Goal: Task Accomplishment & Management: Use online tool/utility

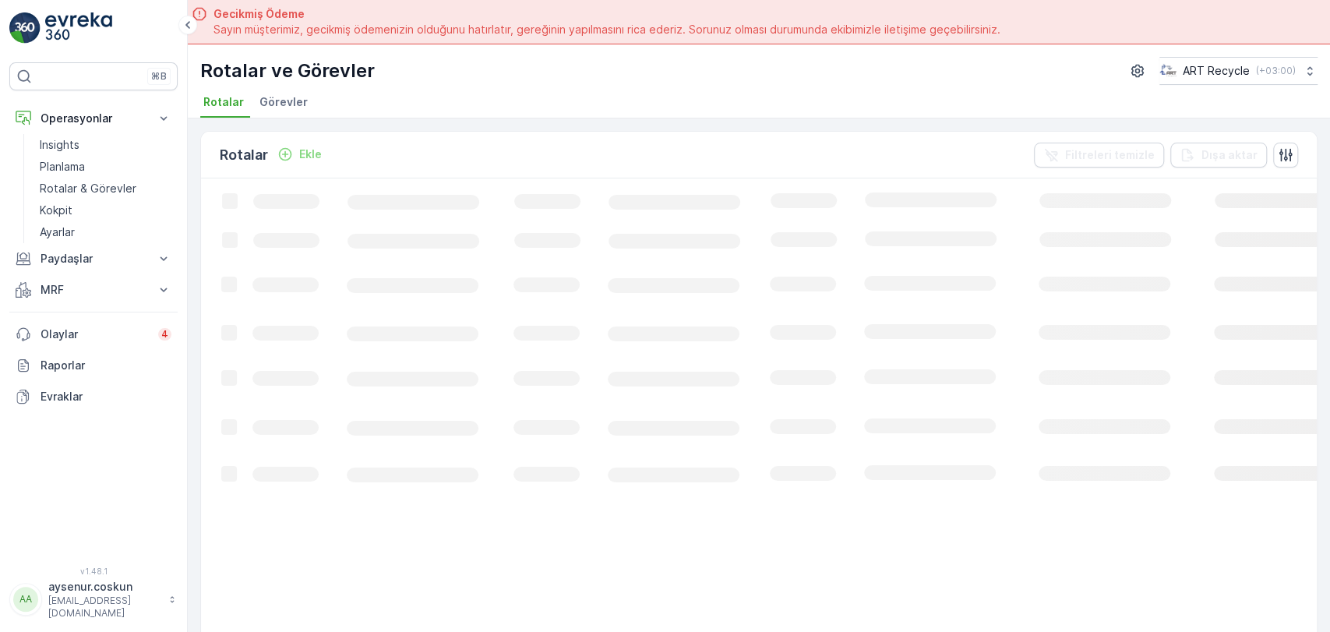
scroll to position [44, 0]
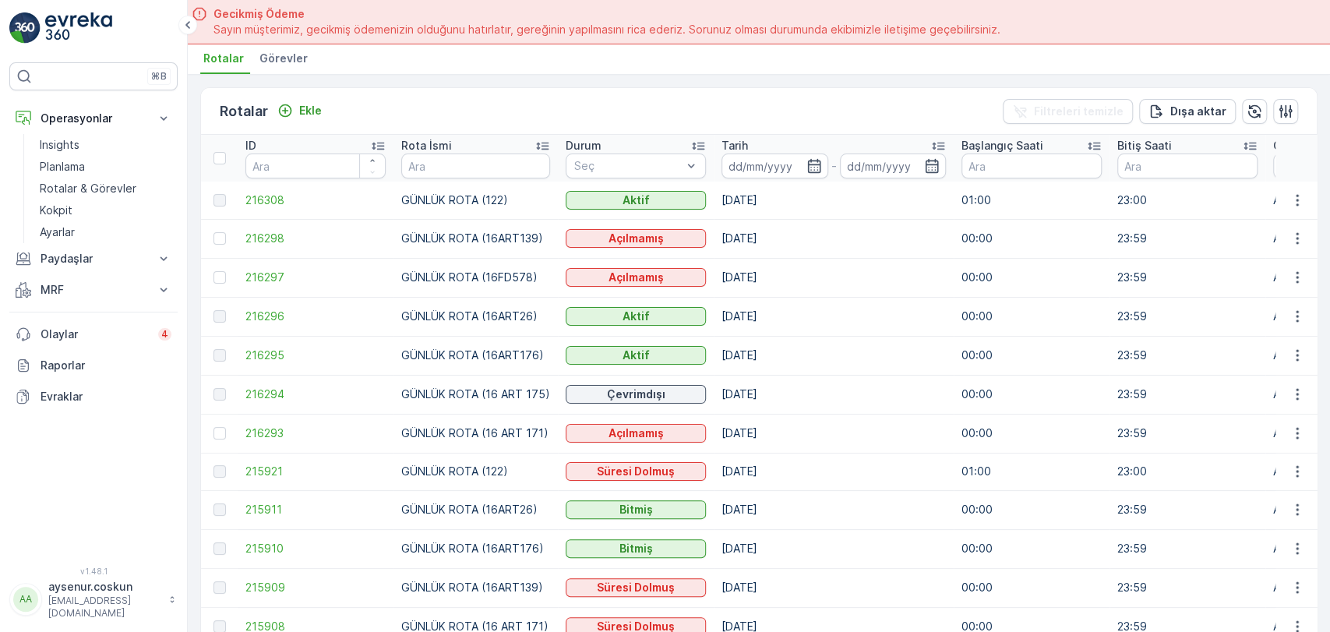
click at [245, 207] on td "216308" at bounding box center [316, 200] width 156 height 37
click at [252, 200] on span "216308" at bounding box center [315, 200] width 140 height 16
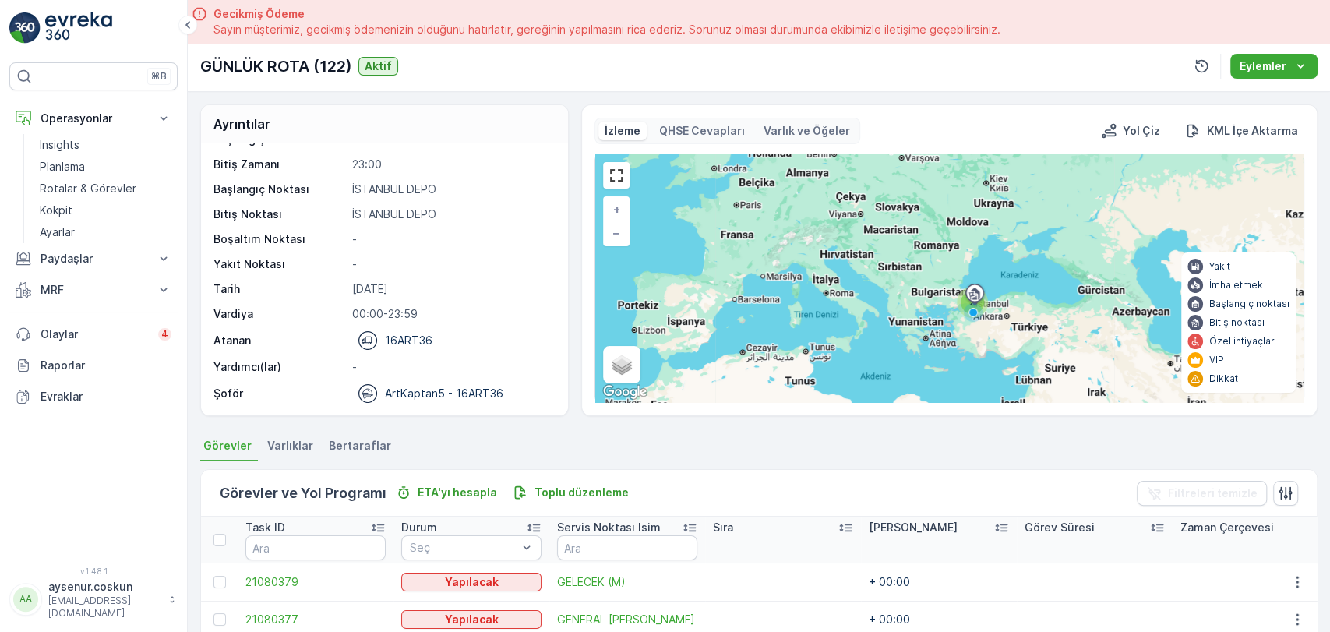
scroll to position [173, 0]
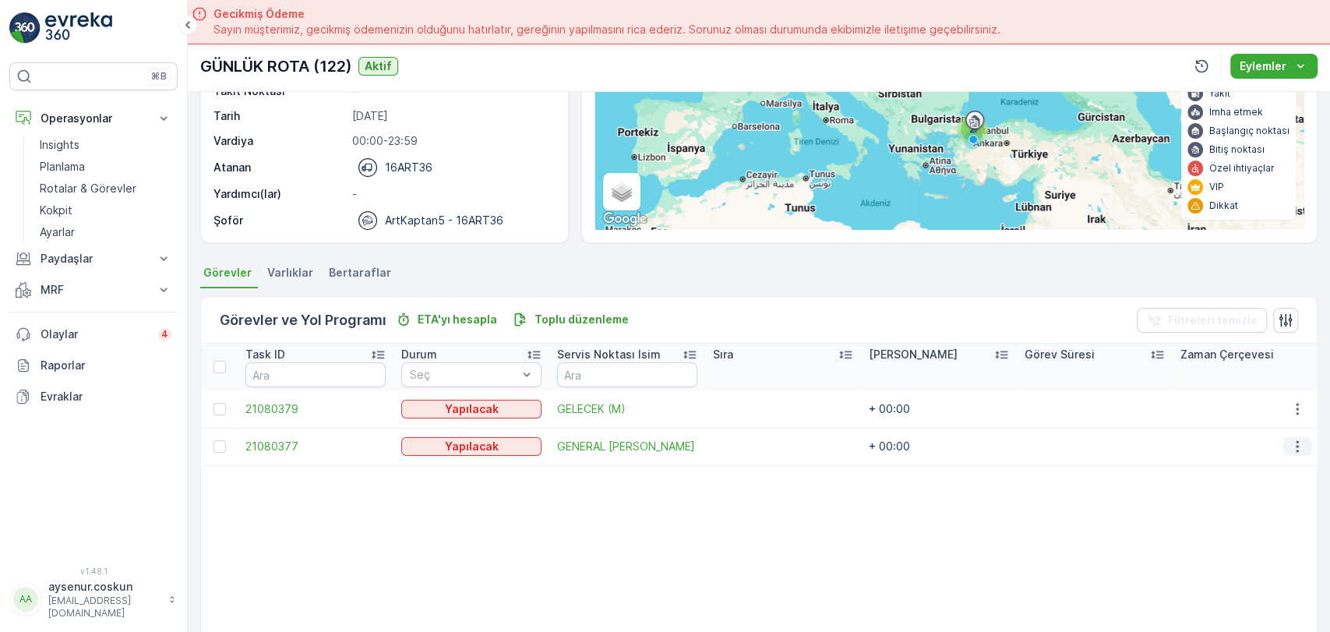
click at [1298, 444] on icon "button" at bounding box center [1298, 447] width 16 height 16
drag, startPoint x: 1258, startPoint y: 515, endPoint x: 1257, endPoint y: 528, distance: 12.5
click at [1257, 528] on ul "Daha fazla ayrıntı görün Düzenle Rotayı değiştir Rotadan kaldır Sil" at bounding box center [1261, 515] width 143 height 122
click at [1257, 528] on span "Rotadan kaldır" at bounding box center [1236, 534] width 75 height 16
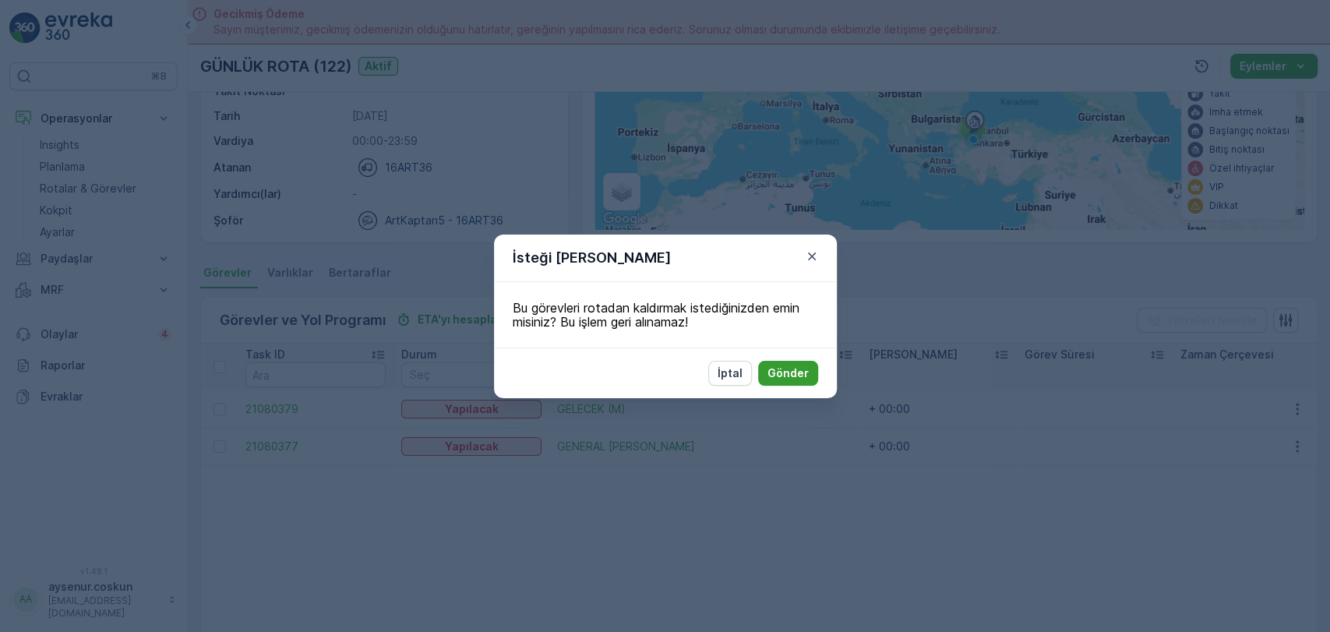
click at [808, 369] on button "Gönder" at bounding box center [788, 373] width 60 height 25
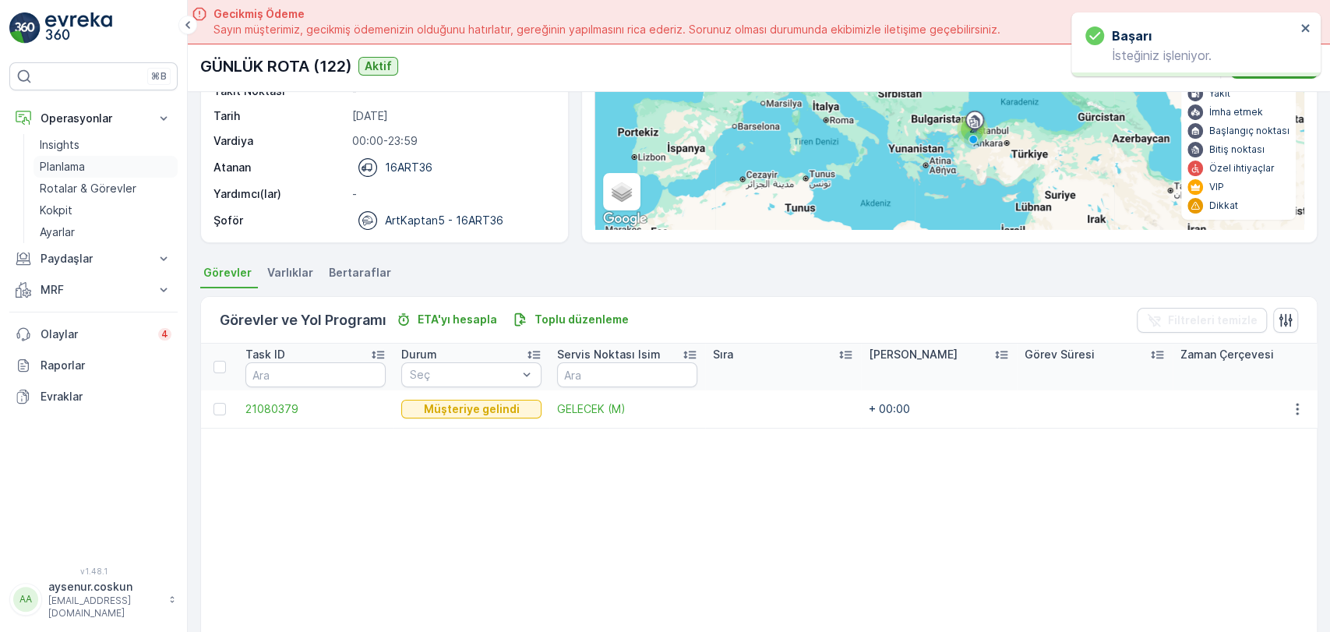
click at [101, 161] on link "Planlama" at bounding box center [106, 167] width 144 height 22
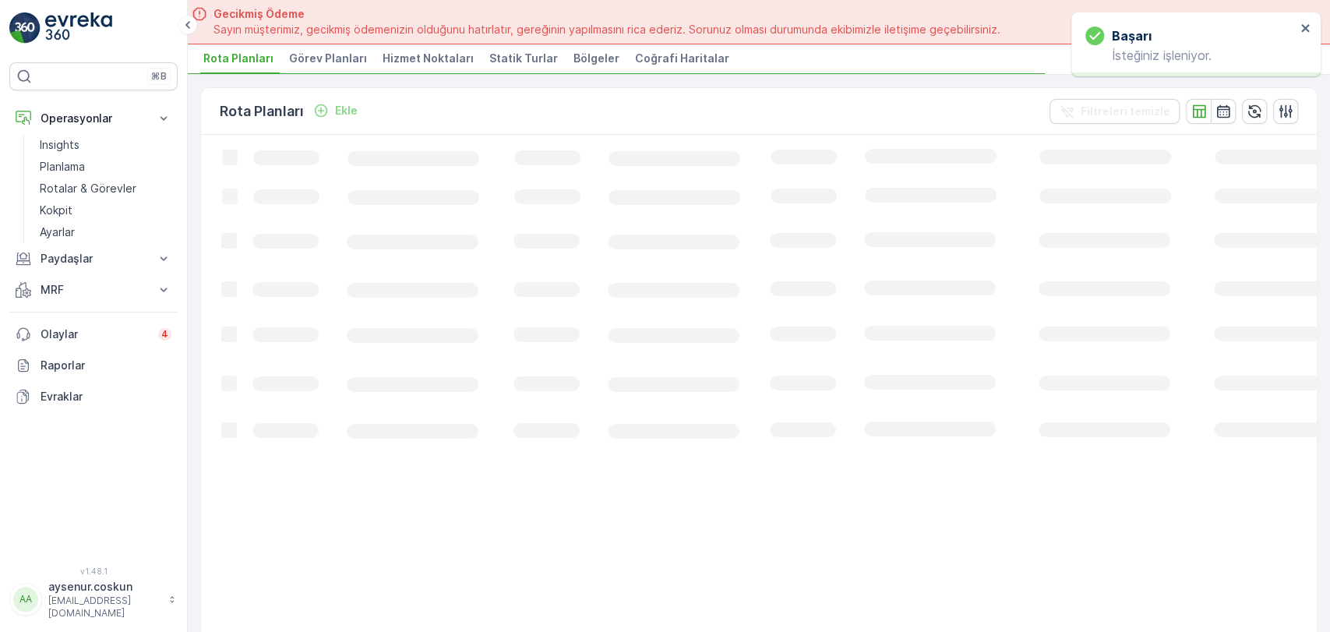
click at [428, 56] on span "Hizmet Noktaları" at bounding box center [428, 59] width 91 height 16
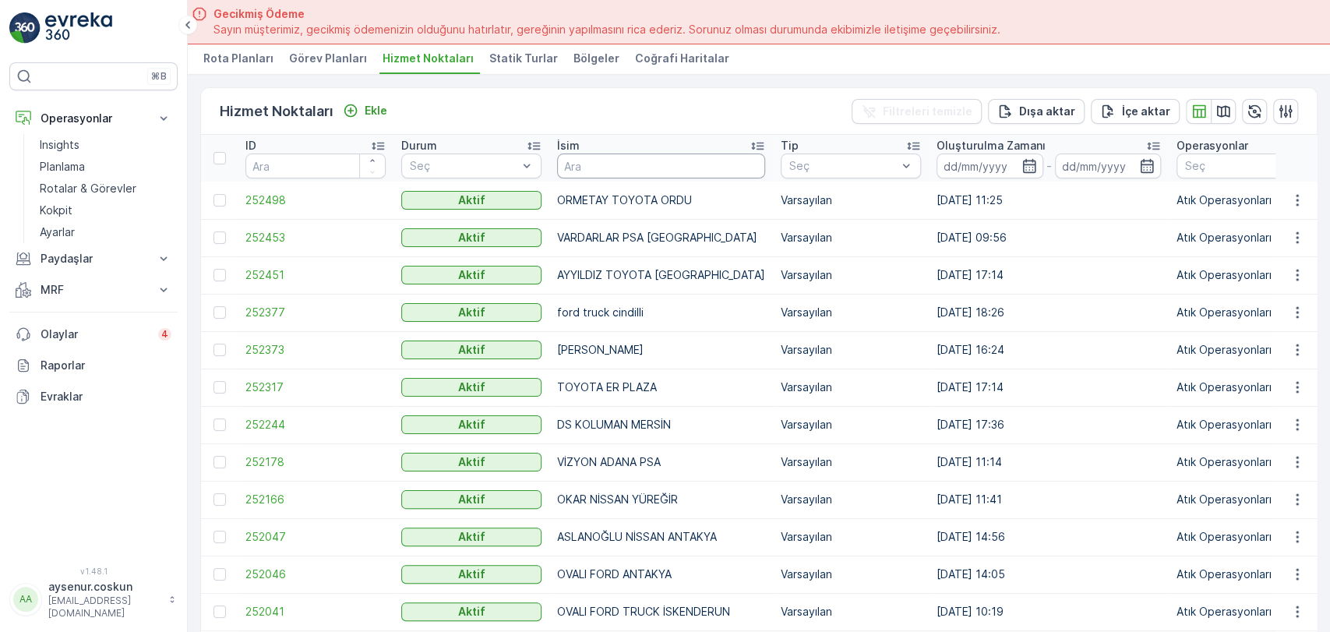
click at [620, 159] on input "text" at bounding box center [661, 166] width 208 height 25
type input "nev"
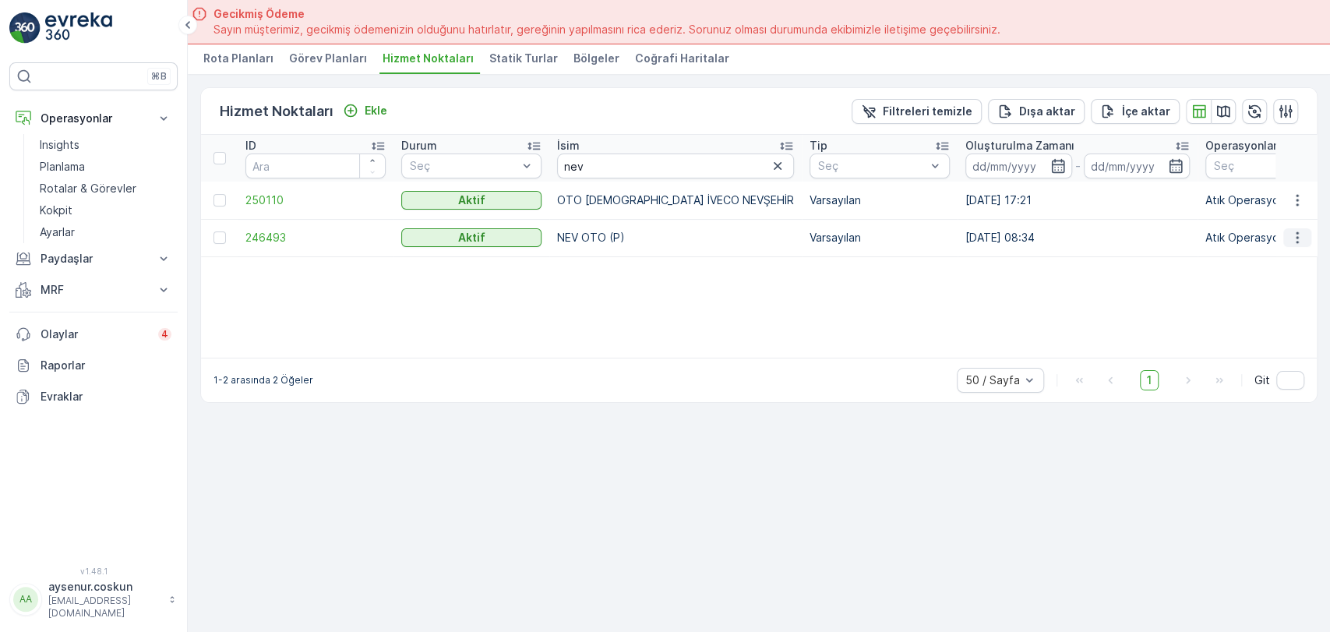
click at [1298, 238] on icon "button" at bounding box center [1298, 238] width 16 height 16
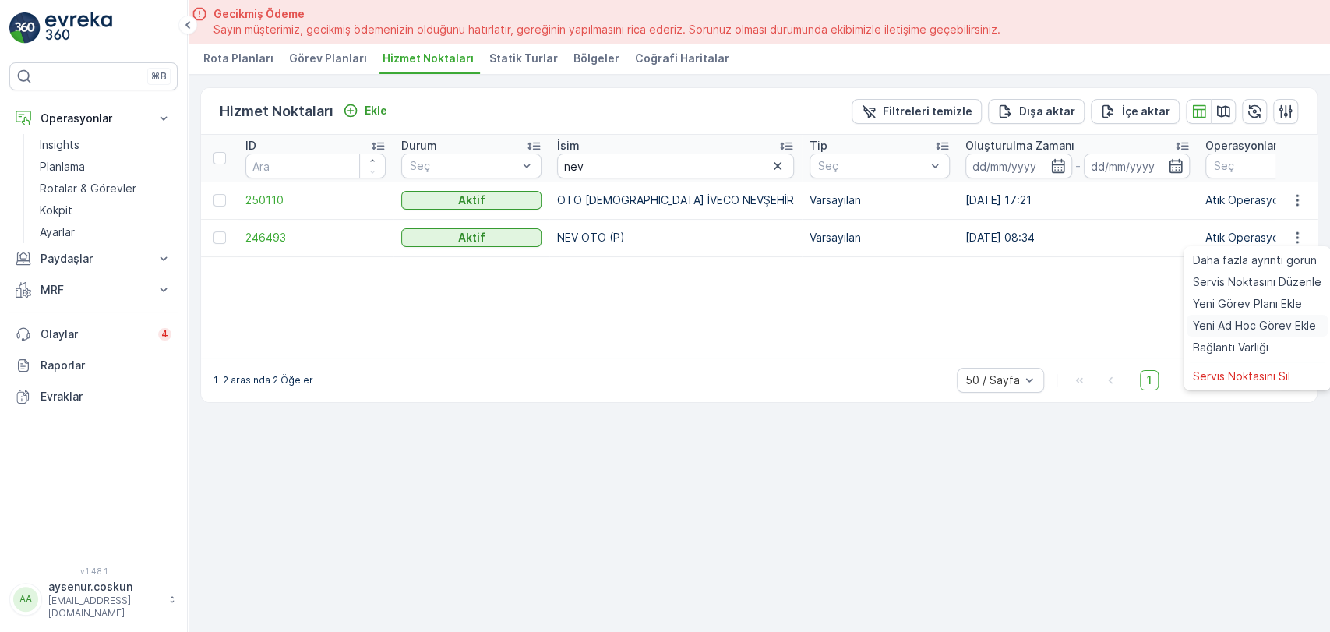
click at [1280, 320] on span "Yeni Ad Hoc Görev Ekle" at bounding box center [1254, 326] width 123 height 16
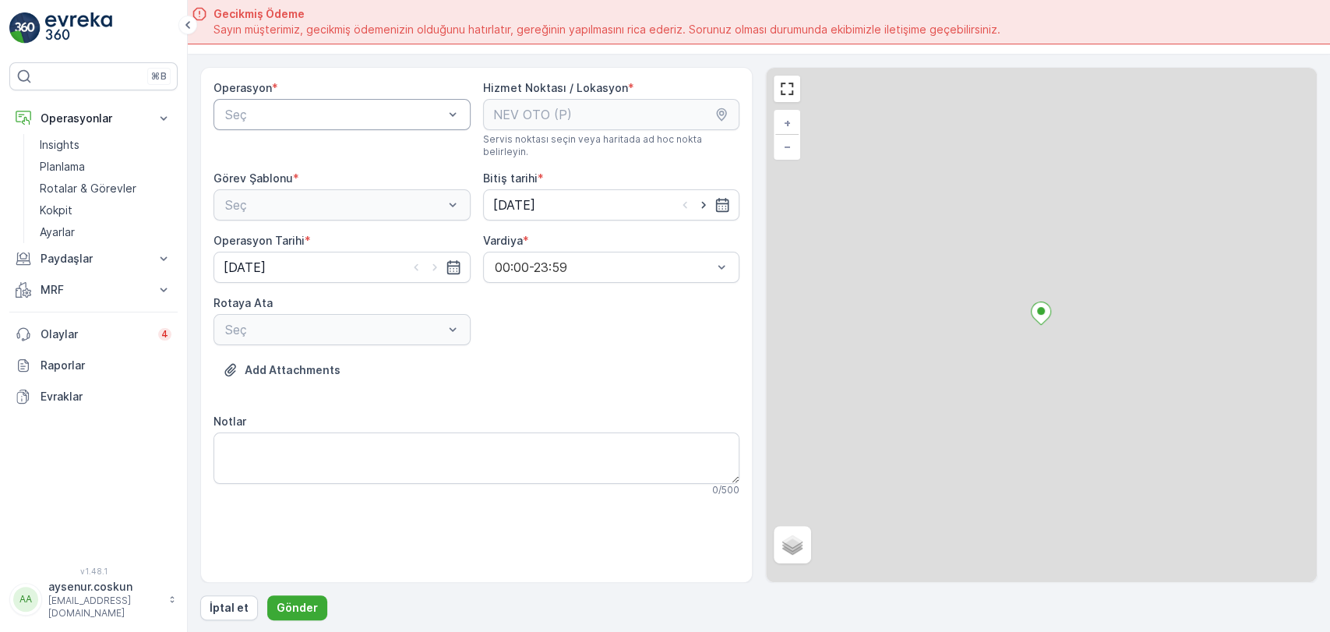
click at [318, 118] on div at bounding box center [334, 115] width 221 height 14
click at [315, 150] on span "Atık Operasyonları" at bounding box center [275, 153] width 104 height 14
click at [314, 190] on div "Seç" at bounding box center [342, 204] width 257 height 31
click at [314, 198] on div at bounding box center [334, 205] width 221 height 14
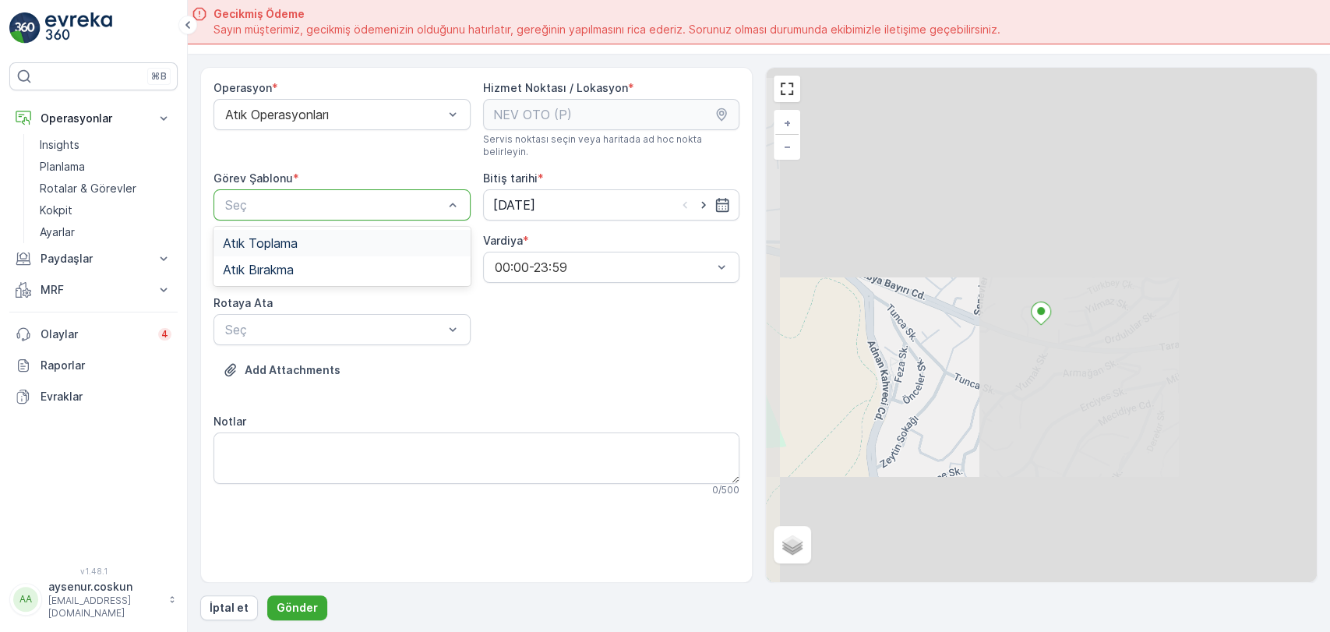
click at [317, 236] on div "Atık Toplama" at bounding box center [342, 243] width 238 height 14
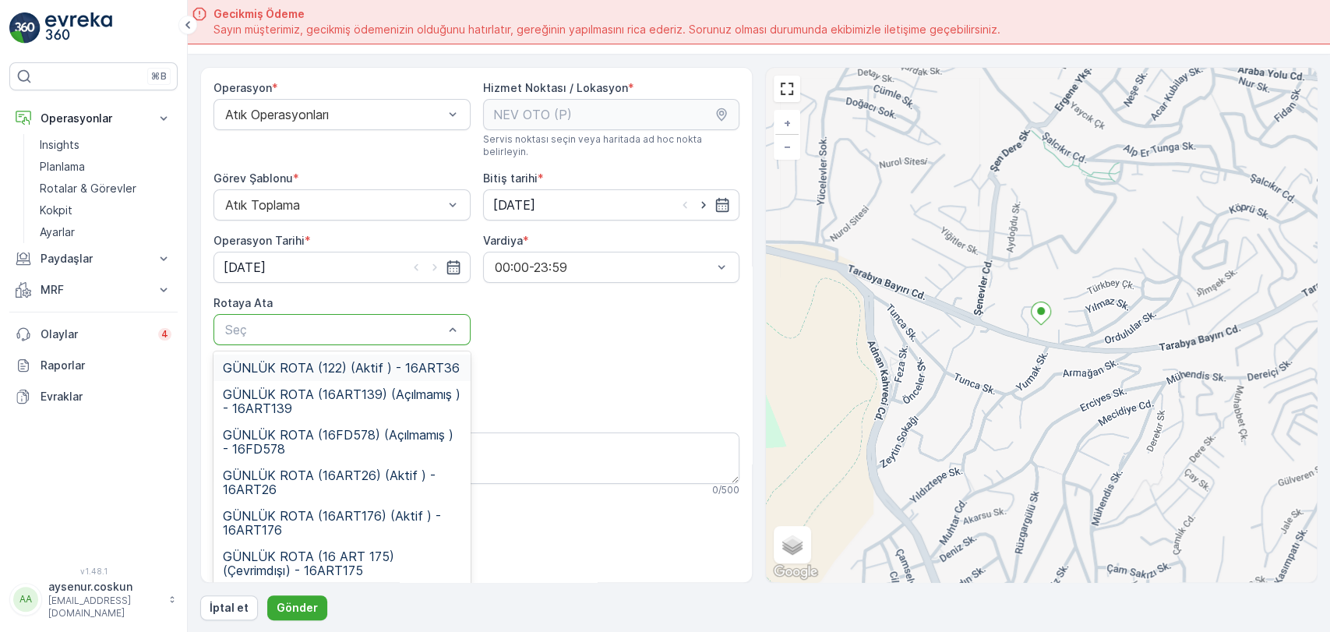
click at [311, 361] on span "GÜNLÜK ROTA (122) (Aktif ) - 16ART36" at bounding box center [341, 368] width 237 height 14
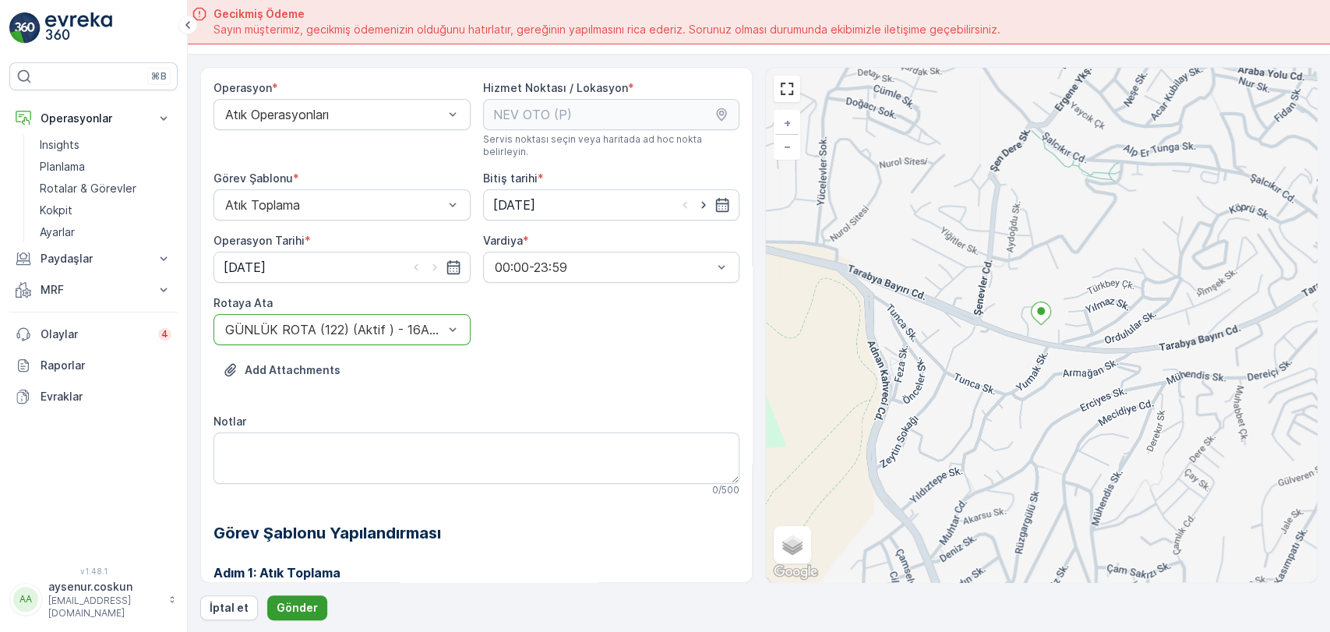
click at [305, 607] on p "Gönder" at bounding box center [297, 608] width 41 height 16
